Goal: Information Seeking & Learning: Learn about a topic

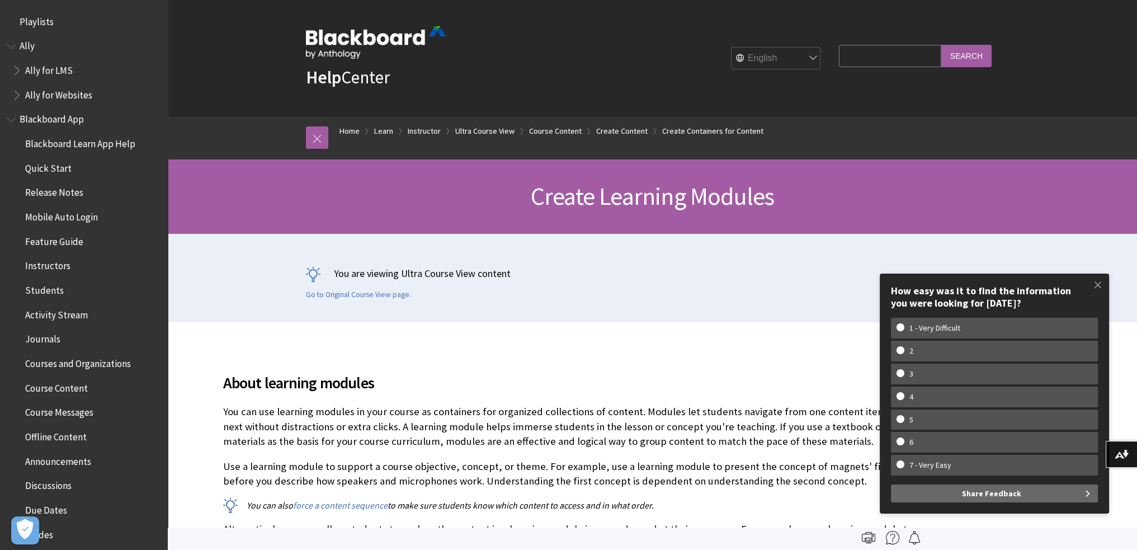
scroll to position [1840, 0]
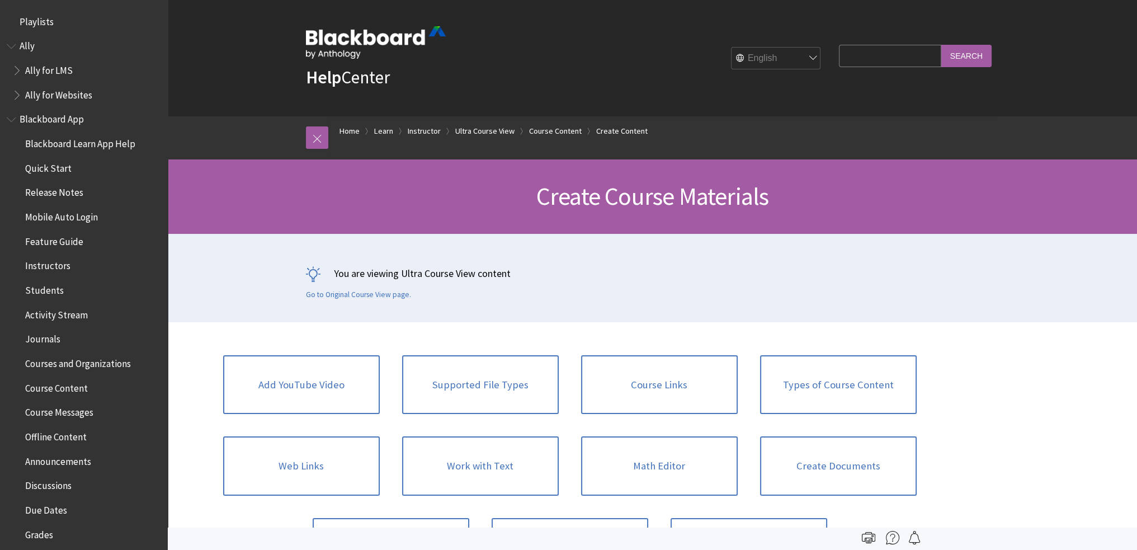
scroll to position [1840, 0]
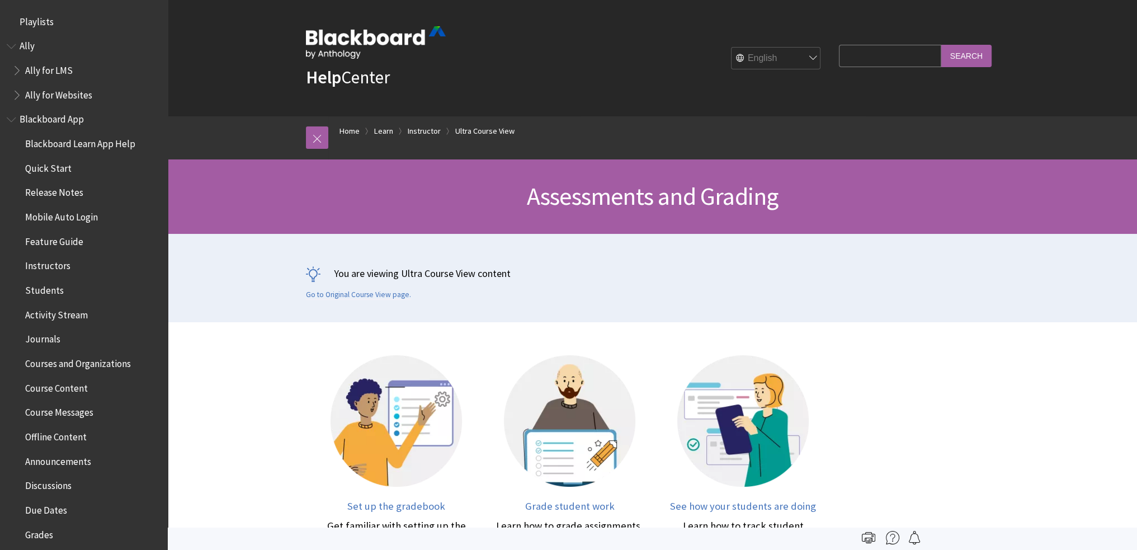
scroll to position [1581, 0]
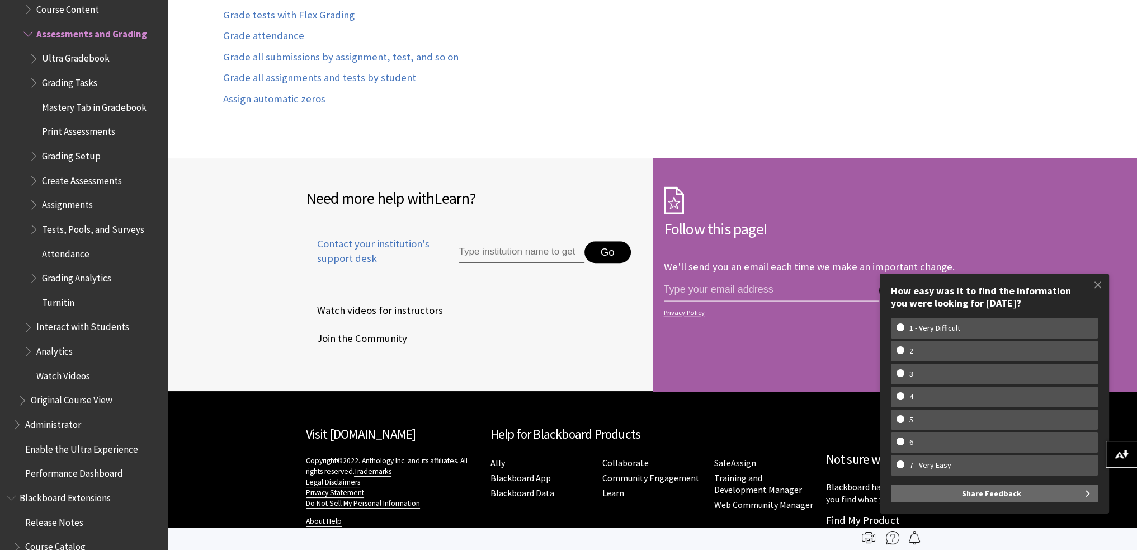
scroll to position [1294, 0]
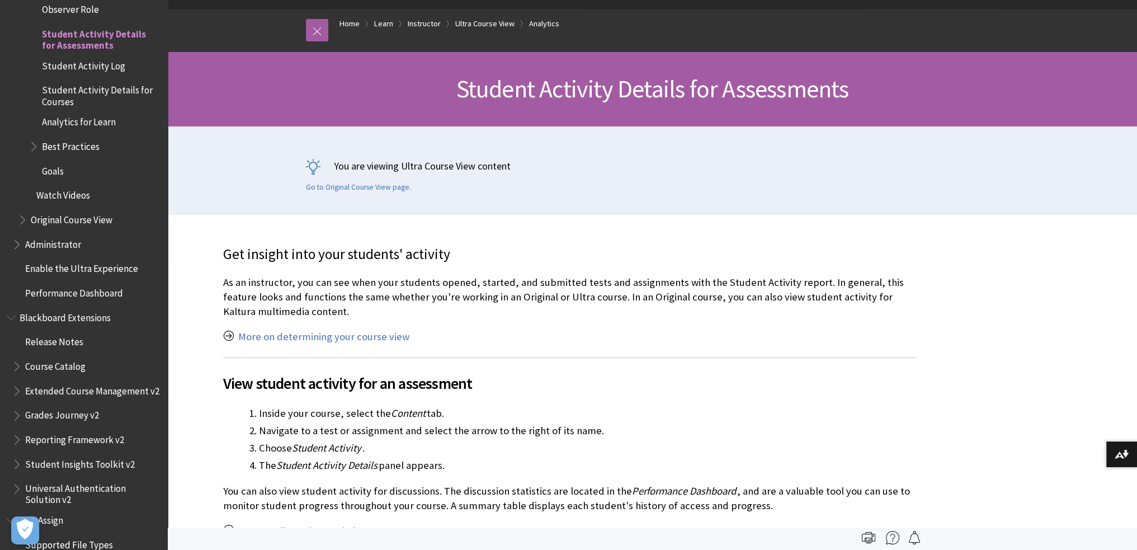
scroll to position [107, 0]
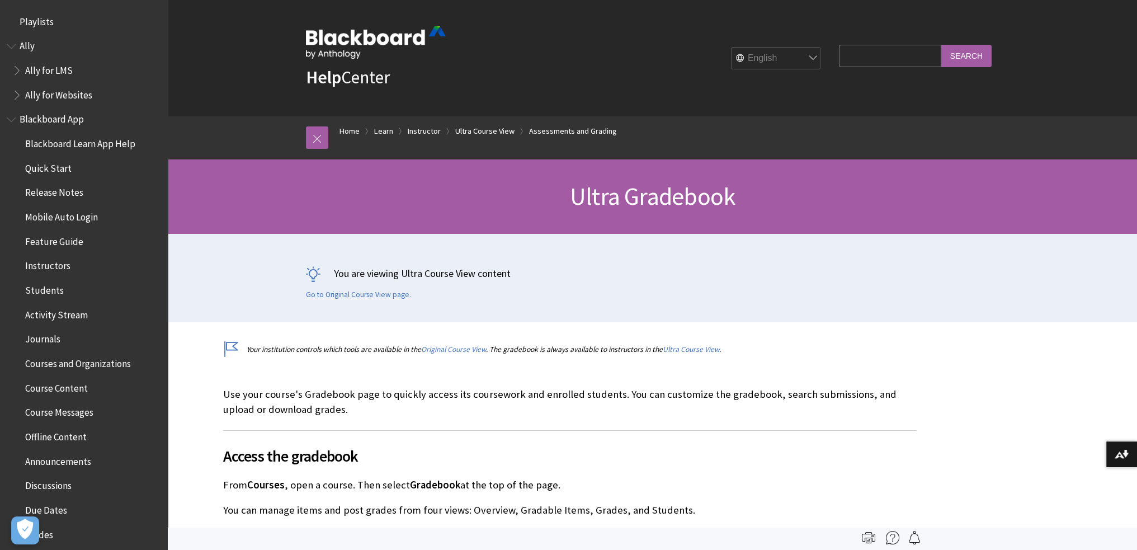
scroll to position [1606, 0]
